Goal: Information Seeking & Learning: Find specific fact

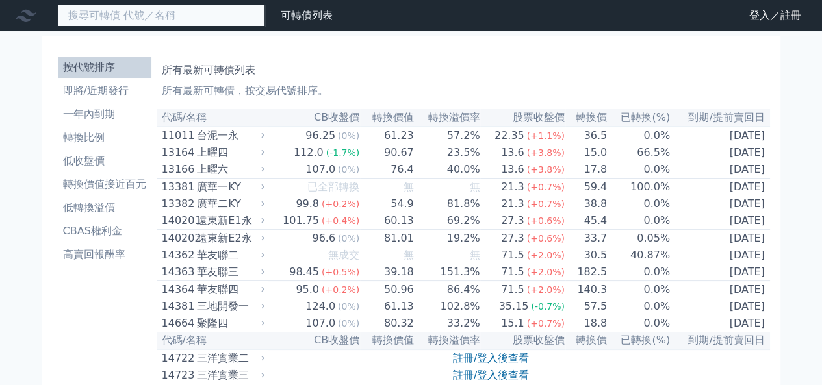
click at [123, 16] on input at bounding box center [161, 16] width 208 height 22
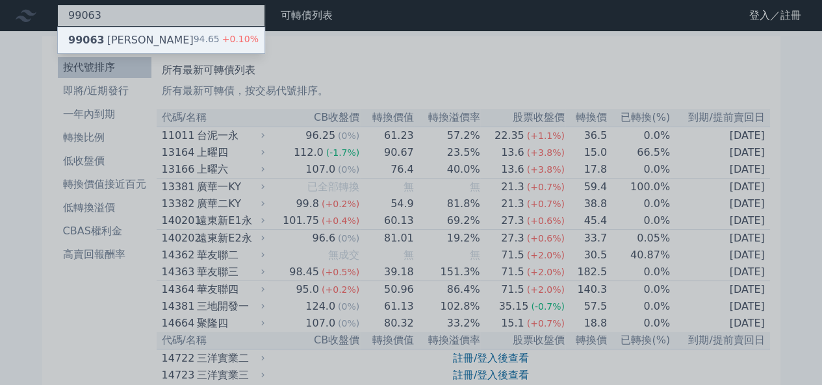
type input "99063"
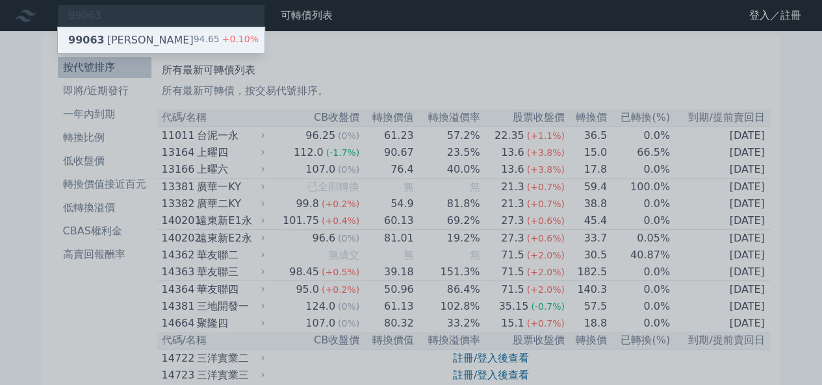
click at [170, 33] on div "99063 欣巴巴三 94.65 +0.10%" at bounding box center [161, 40] width 207 height 26
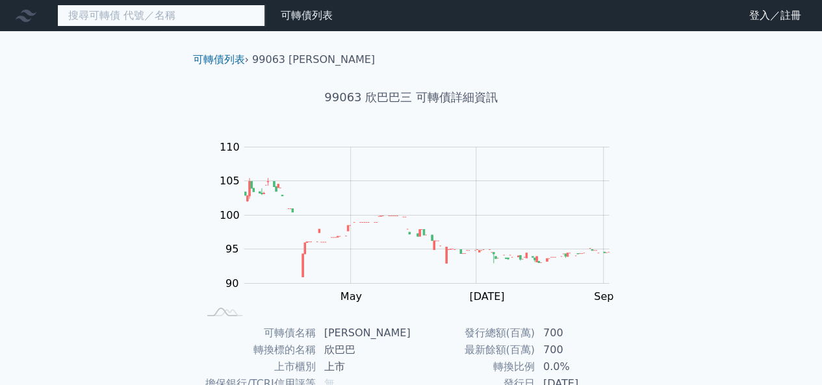
click at [138, 21] on input at bounding box center [161, 16] width 208 height 22
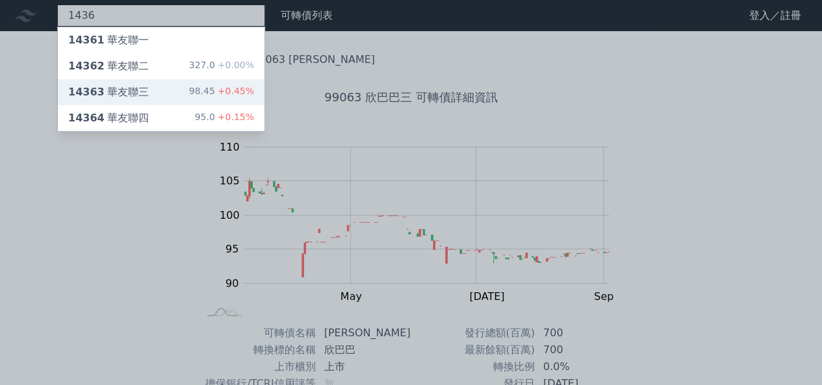
type input "1436"
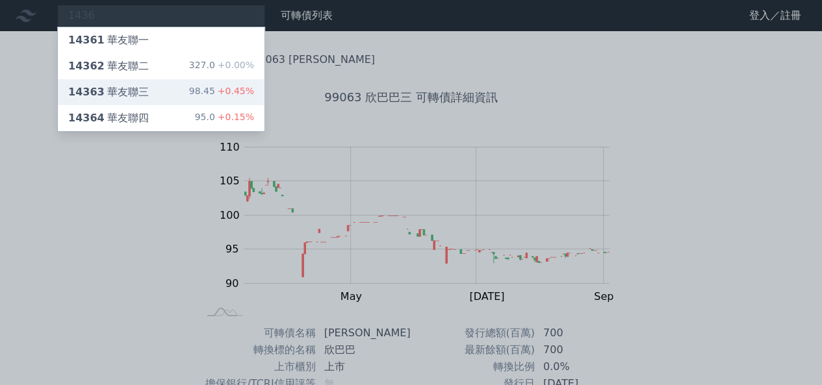
click at [140, 91] on div "14363 華友聯三" at bounding box center [108, 92] width 81 height 16
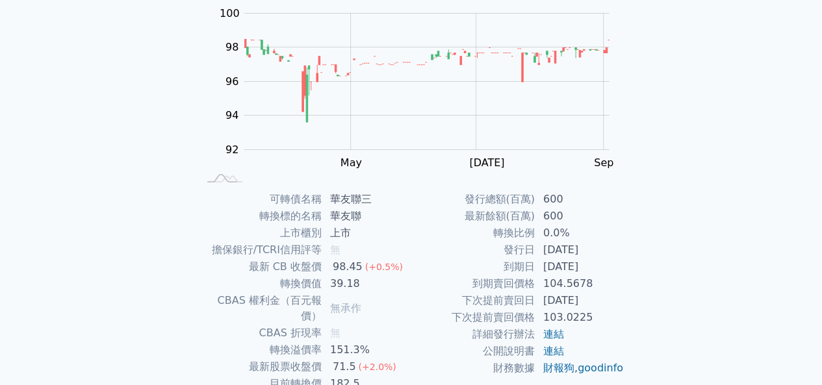
scroll to position [216, 0]
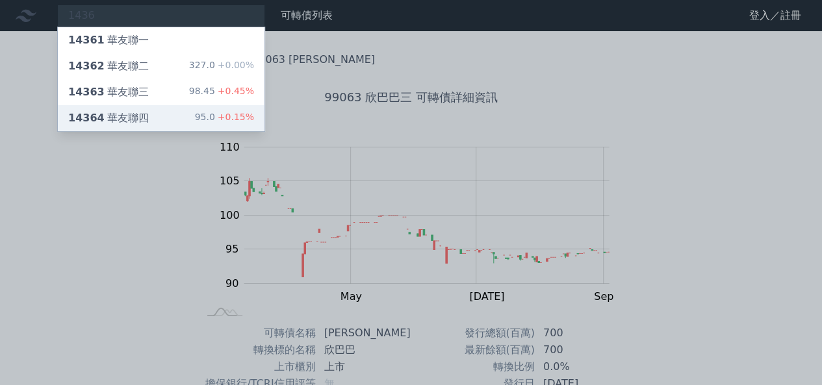
click at [117, 114] on div "14364 華友聯四" at bounding box center [108, 118] width 81 height 16
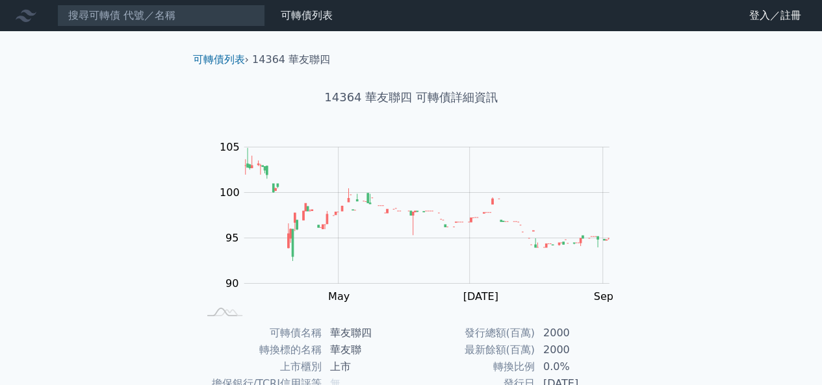
scroll to position [195, 0]
